Goal: Check status: Check status

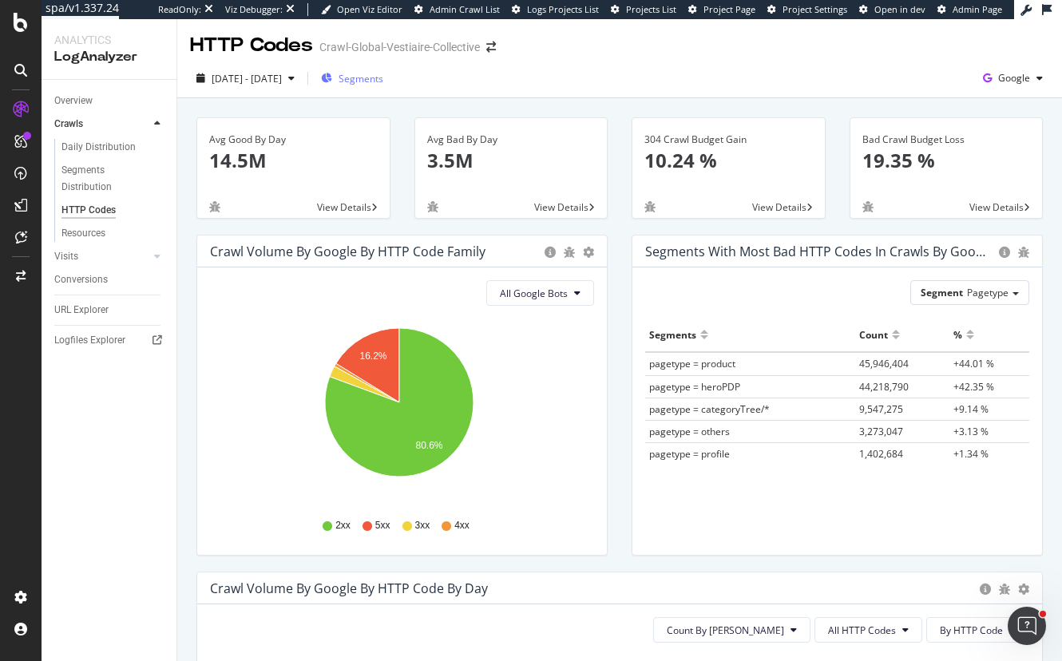
click at [383, 73] on span "Segments" at bounding box center [360, 79] width 45 height 14
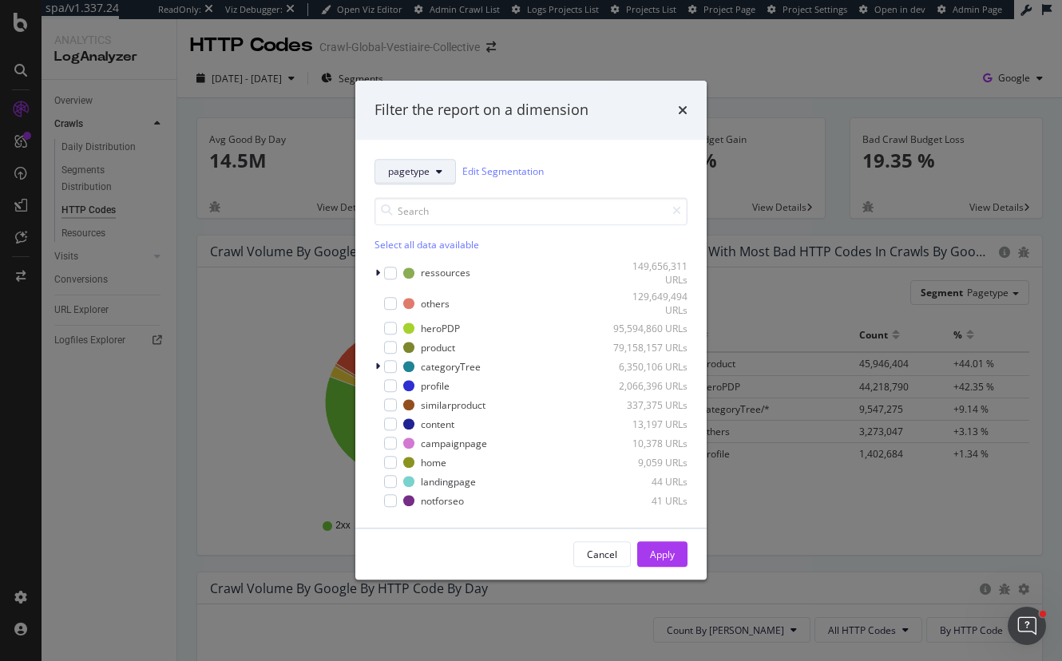
click at [413, 162] on button "pagetype" at bounding box center [414, 172] width 81 height 26
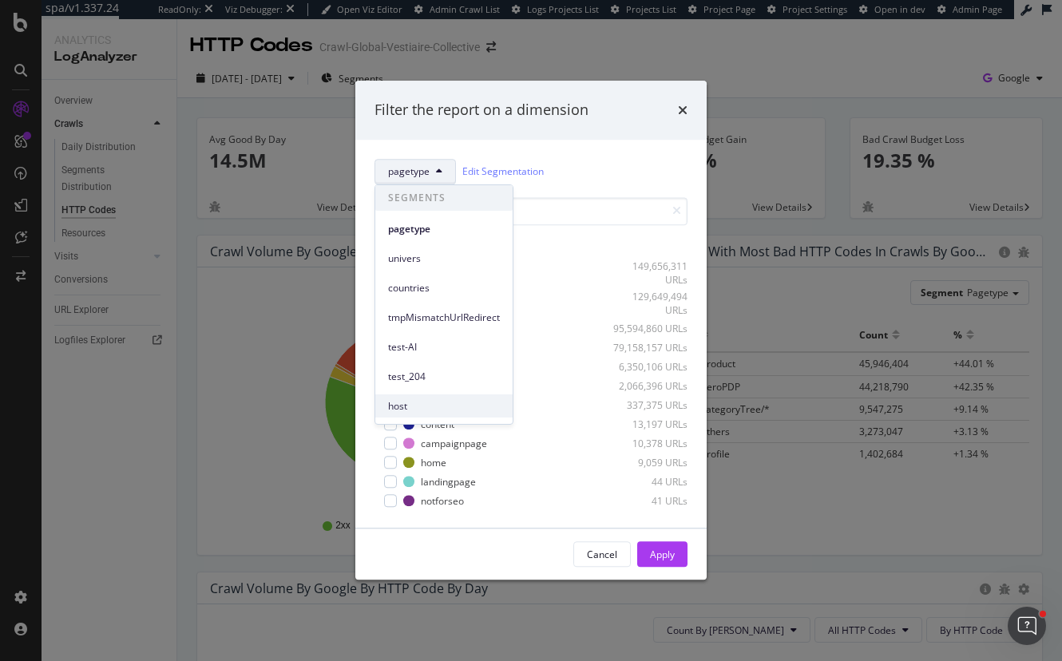
click at [419, 398] on div "host" at bounding box center [443, 405] width 137 height 23
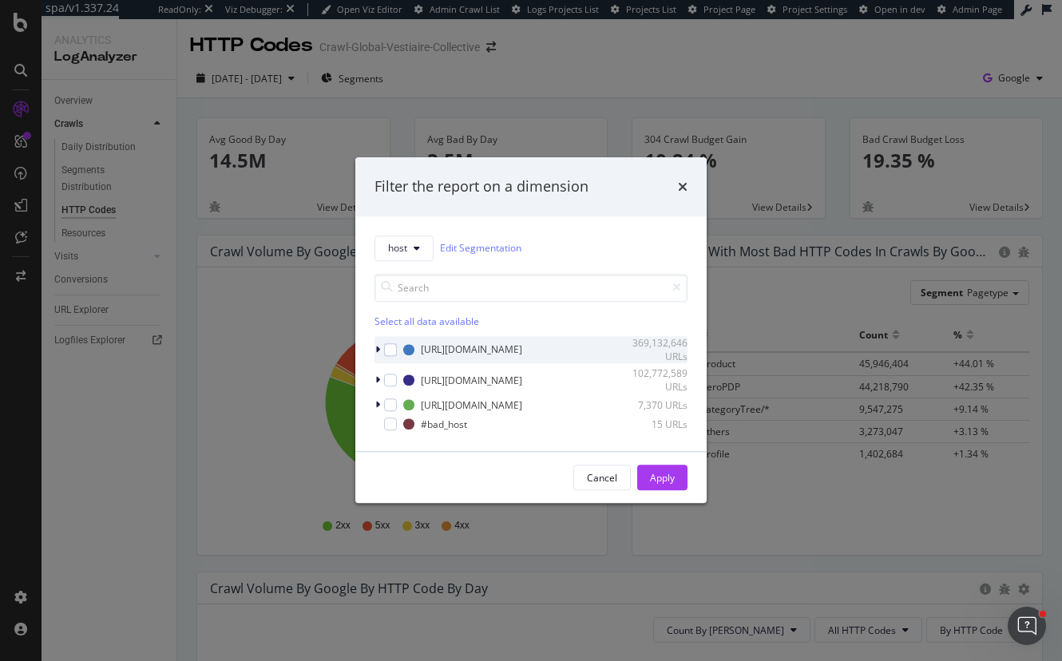
click at [377, 348] on icon "modal" at bounding box center [377, 350] width 5 height 10
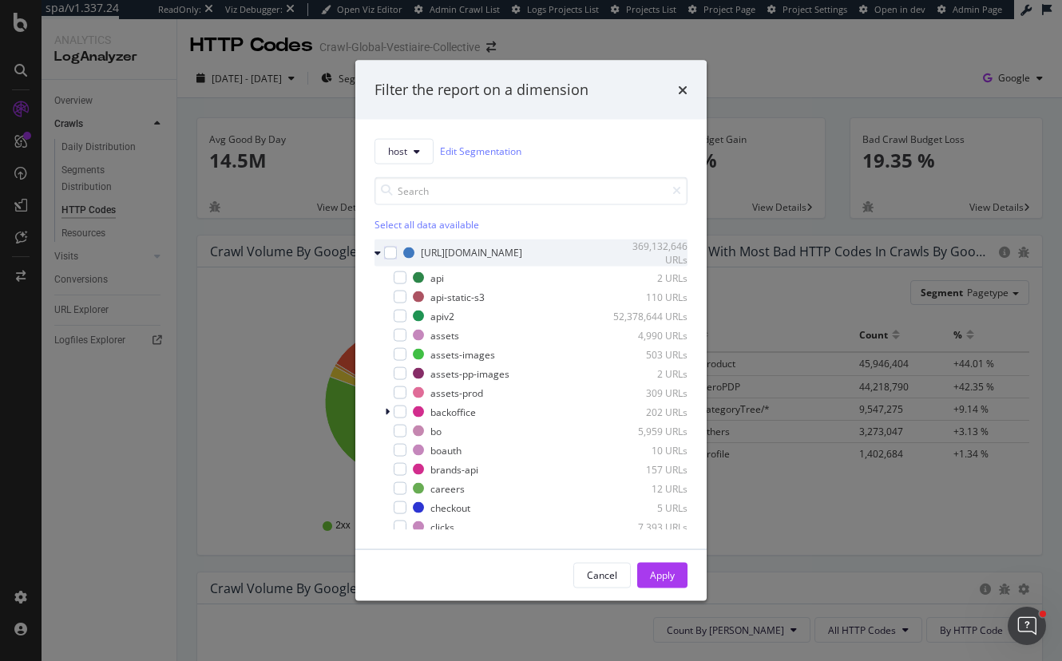
click at [378, 255] on icon "modal" at bounding box center [377, 253] width 6 height 10
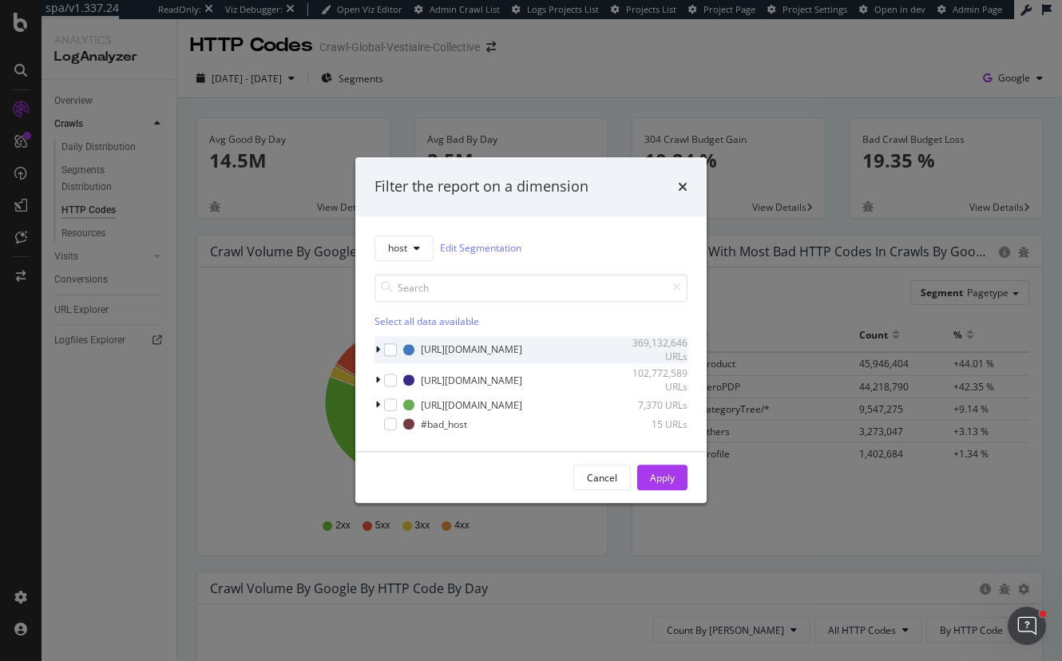
click at [378, 350] on icon "modal" at bounding box center [377, 350] width 5 height 10
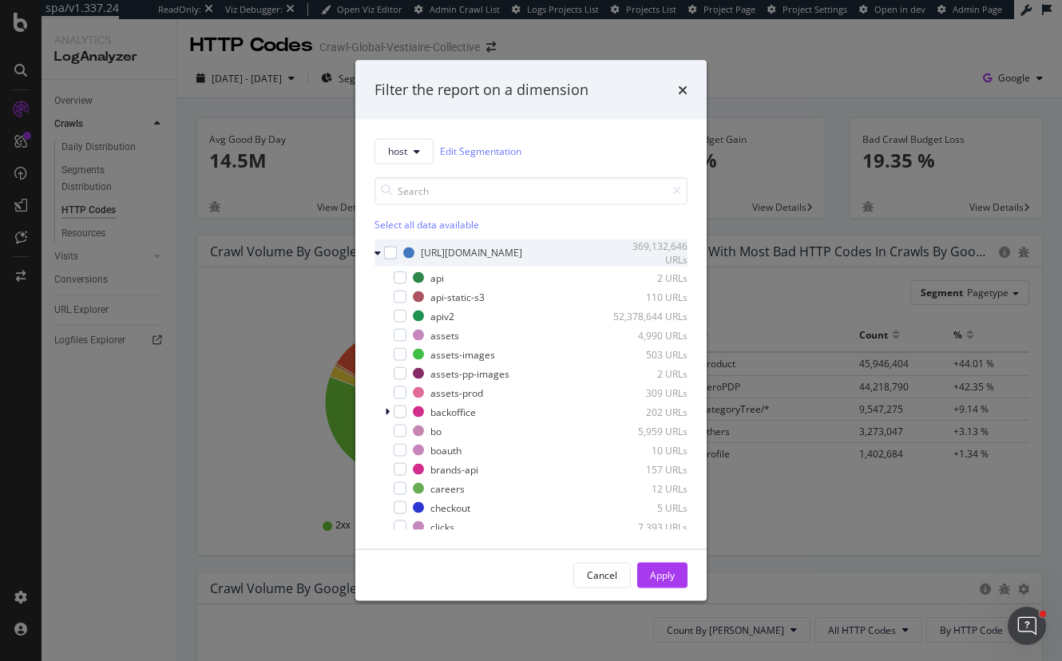
click at [378, 257] on icon "modal" at bounding box center [377, 253] width 6 height 10
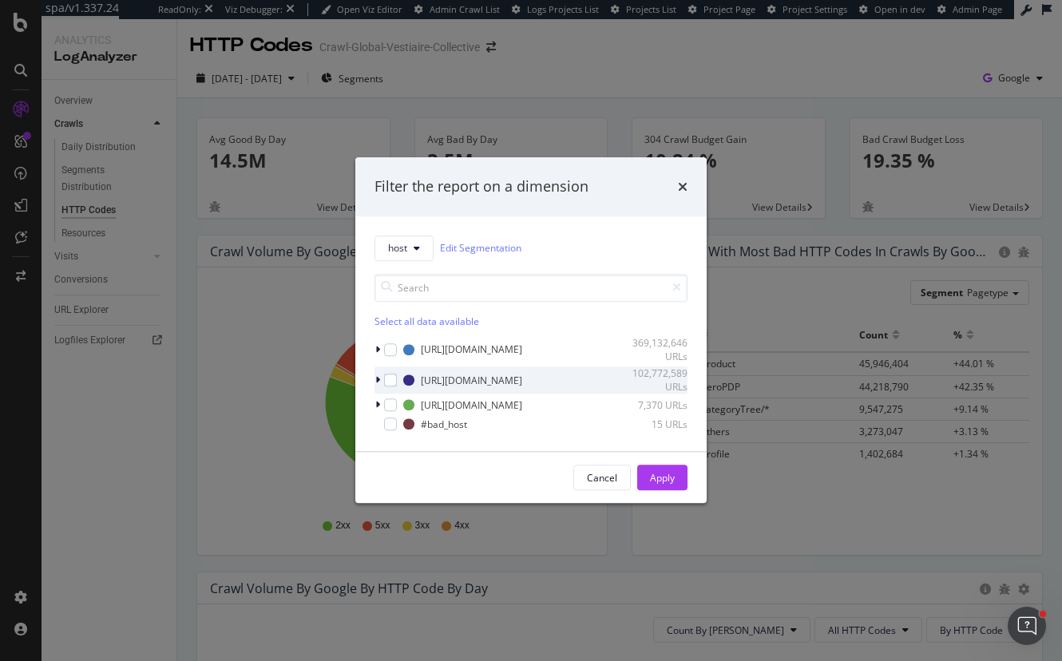
click at [382, 381] on div "modal" at bounding box center [379, 381] width 10 height 16
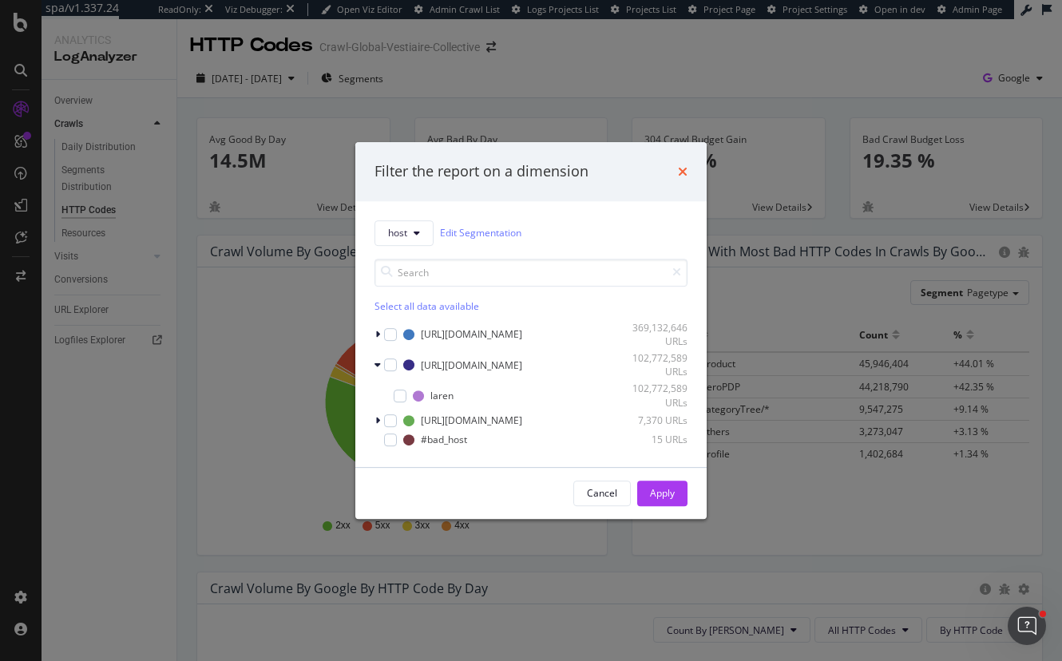
click at [681, 175] on icon "times" at bounding box center [683, 171] width 10 height 13
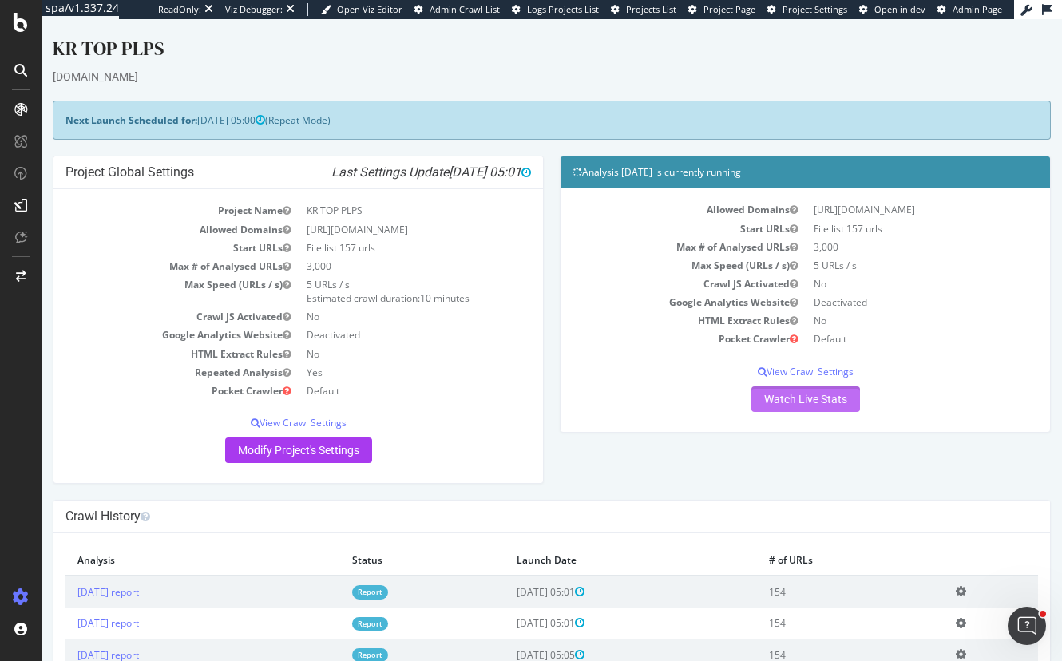
click at [813, 400] on link "Watch Live Stats" at bounding box center [805, 399] width 109 height 26
